Goal: Task Accomplishment & Management: Use online tool/utility

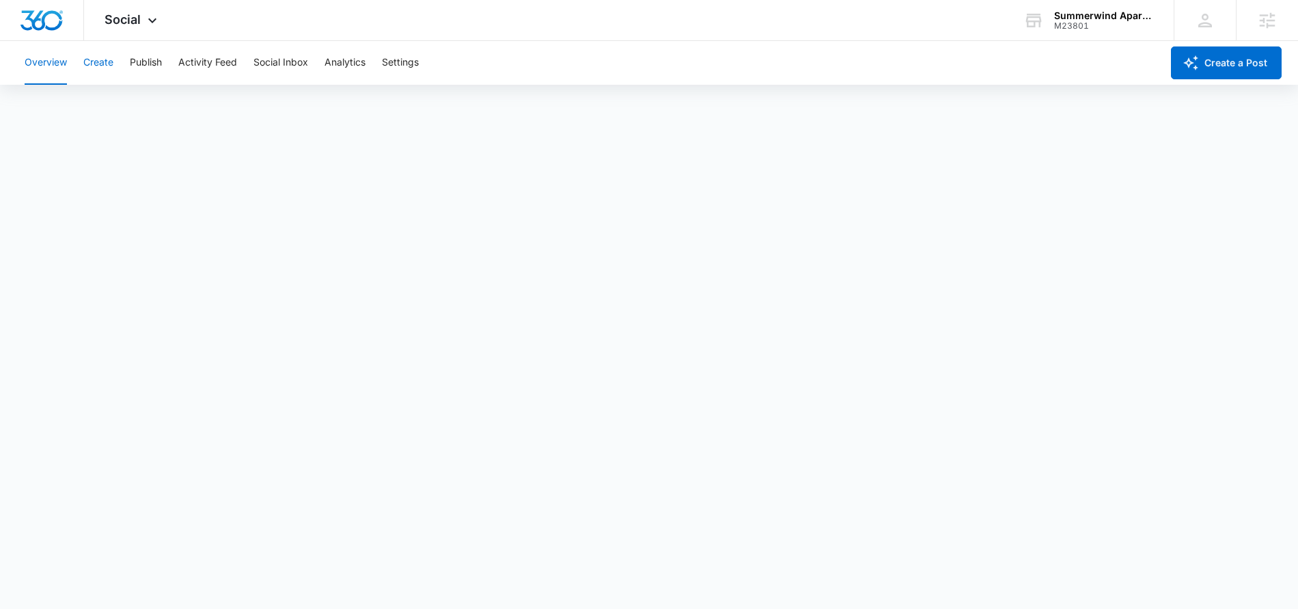
click at [109, 66] on button "Create" at bounding box center [98, 63] width 30 height 44
click at [142, 63] on button "Publish" at bounding box center [146, 63] width 32 height 44
click at [105, 61] on button "Create" at bounding box center [98, 63] width 30 height 44
click at [133, 102] on button "Approvals" at bounding box center [134, 104] width 46 height 38
